Goal: Find specific page/section: Find specific page/section

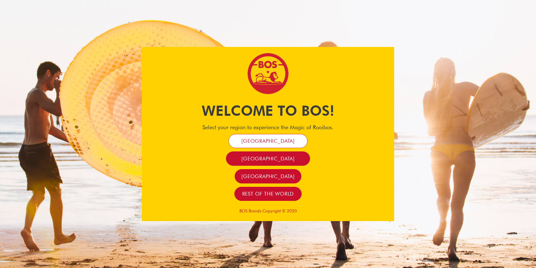
drag, startPoint x: 0, startPoint y: 0, endPoint x: 284, endPoint y: 138, distance: 316.3
click at [284, 138] on span "[GEOGRAPHIC_DATA]" at bounding box center [268, 140] width 53 height 6
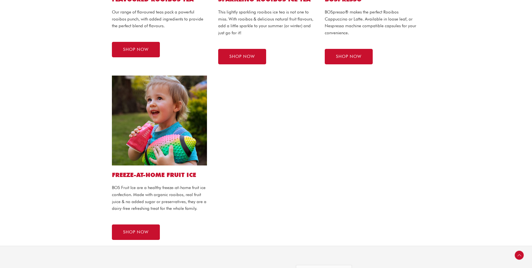
scroll to position [421, 0]
